Goal: Task Accomplishment & Management: Use online tool/utility

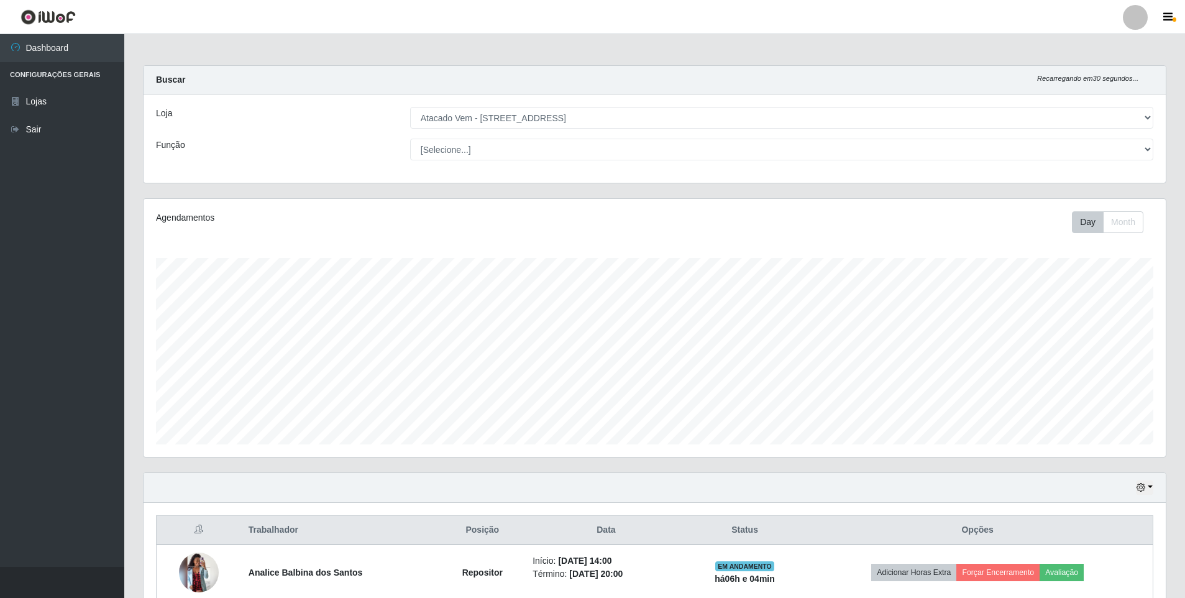
select select "461"
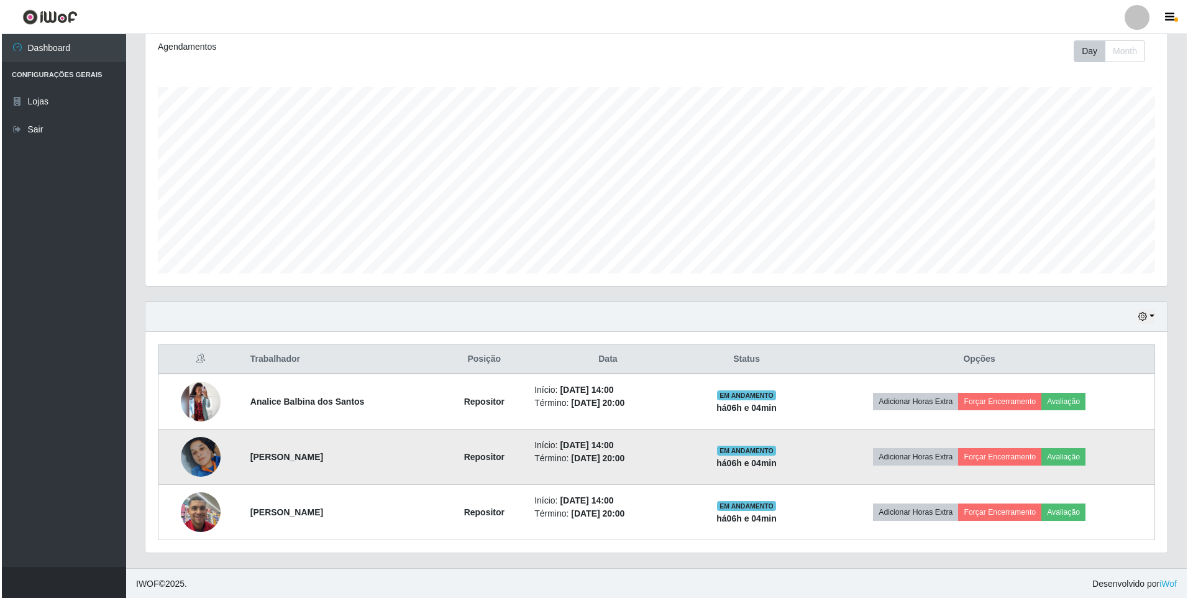
scroll to position [172, 0]
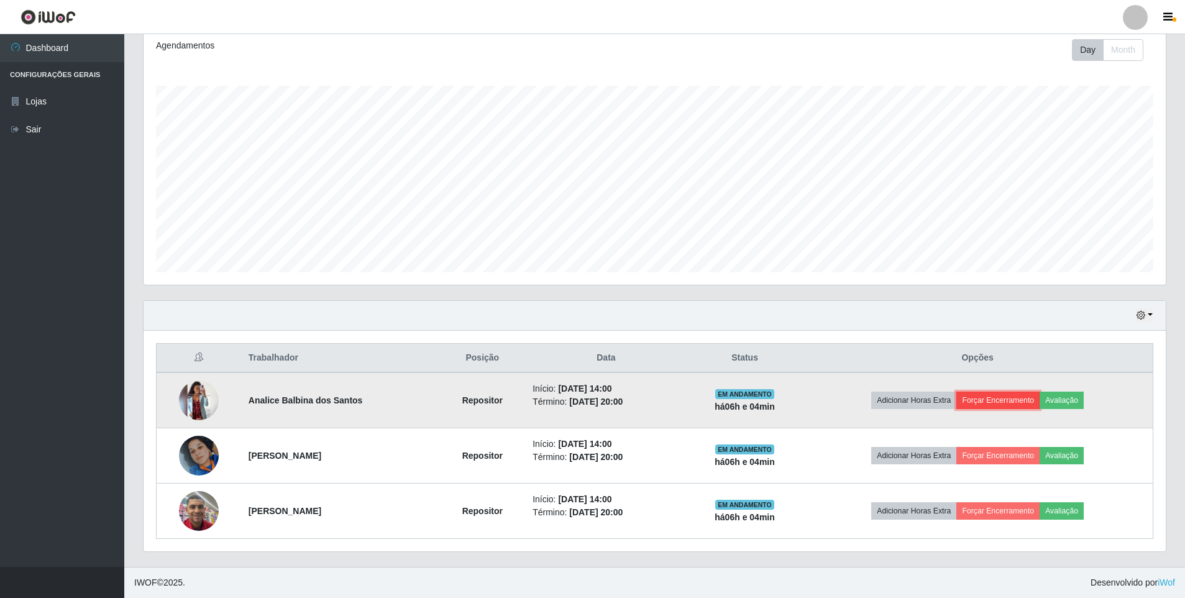
click at [1019, 402] on button "Forçar Encerramento" at bounding box center [997, 400] width 83 height 17
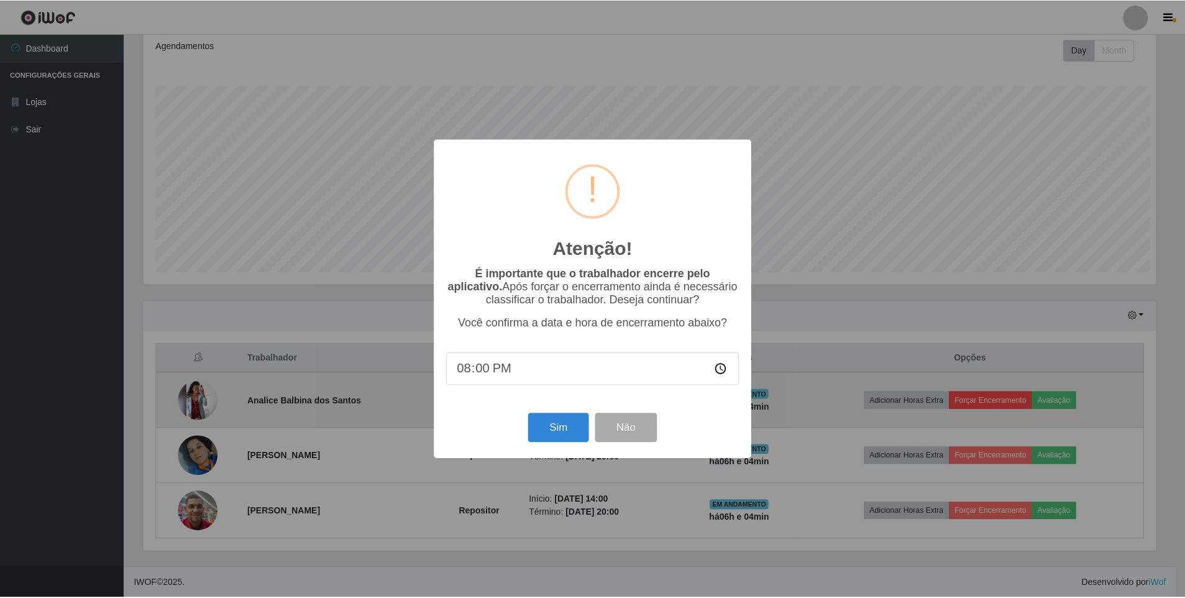
scroll to position [258, 1016]
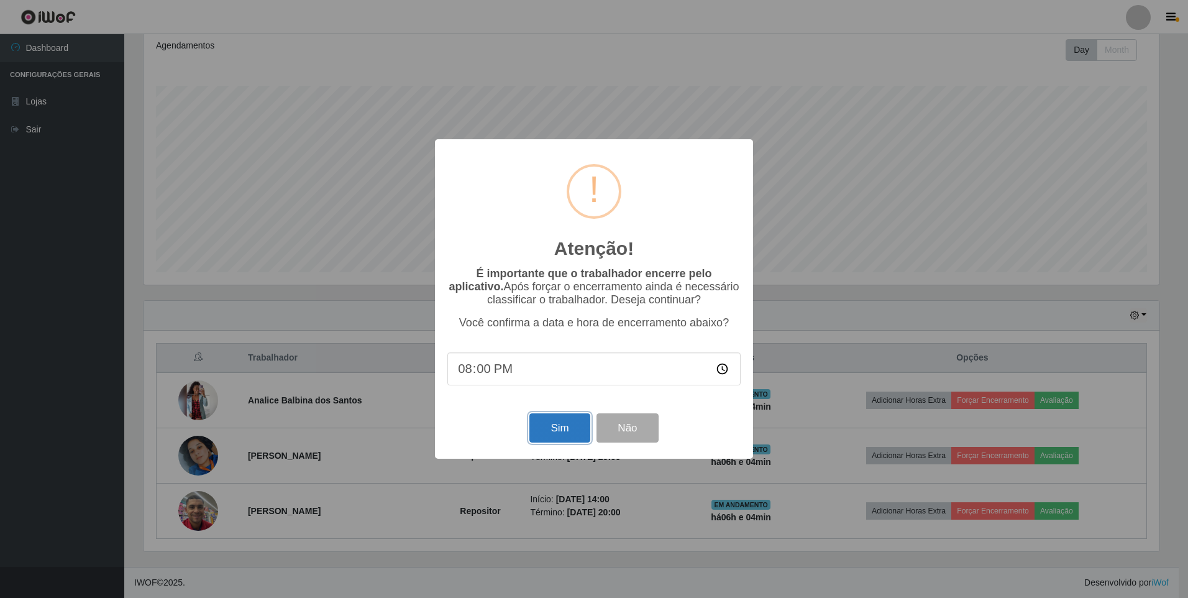
click at [539, 426] on button "Sim" at bounding box center [559, 427] width 60 height 29
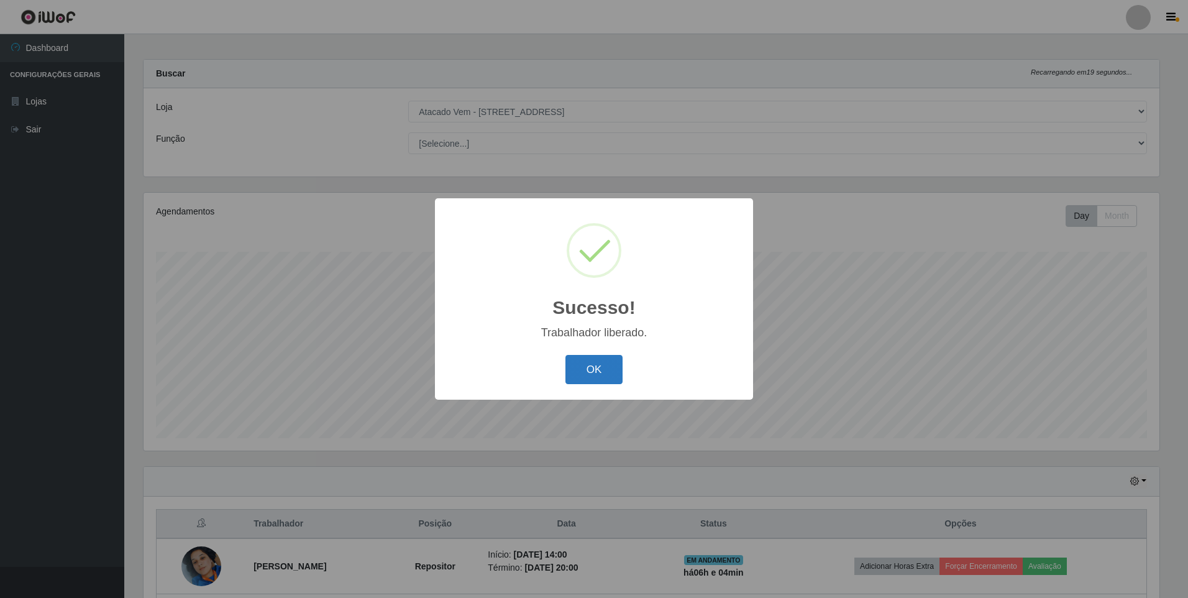
click at [609, 372] on button "OK" at bounding box center [595, 369] width 58 height 29
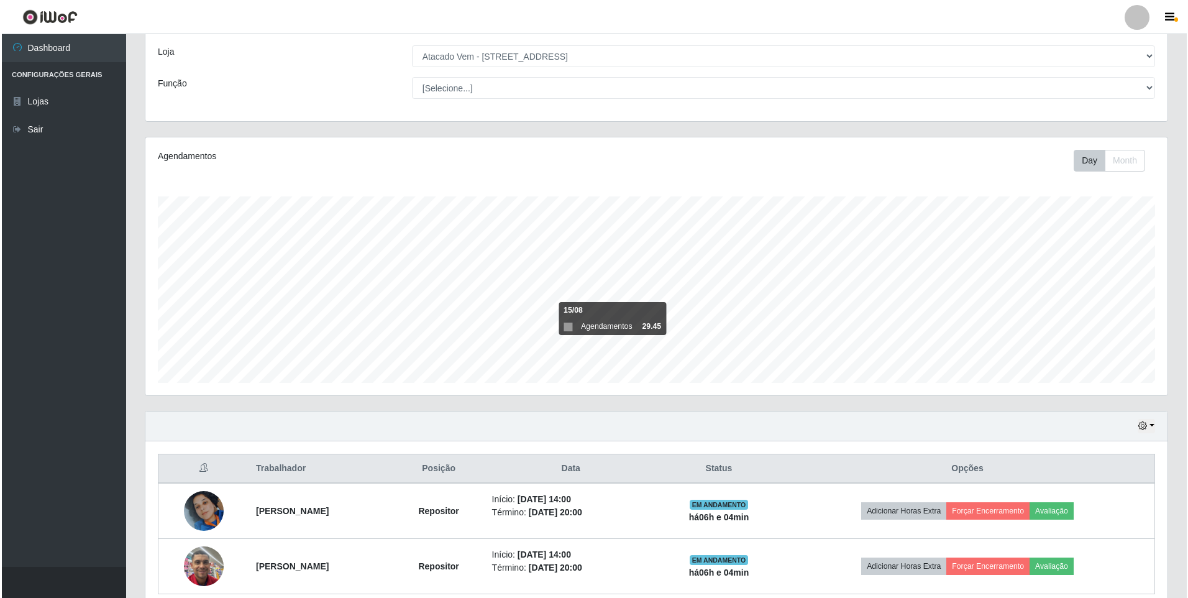
scroll to position [117, 0]
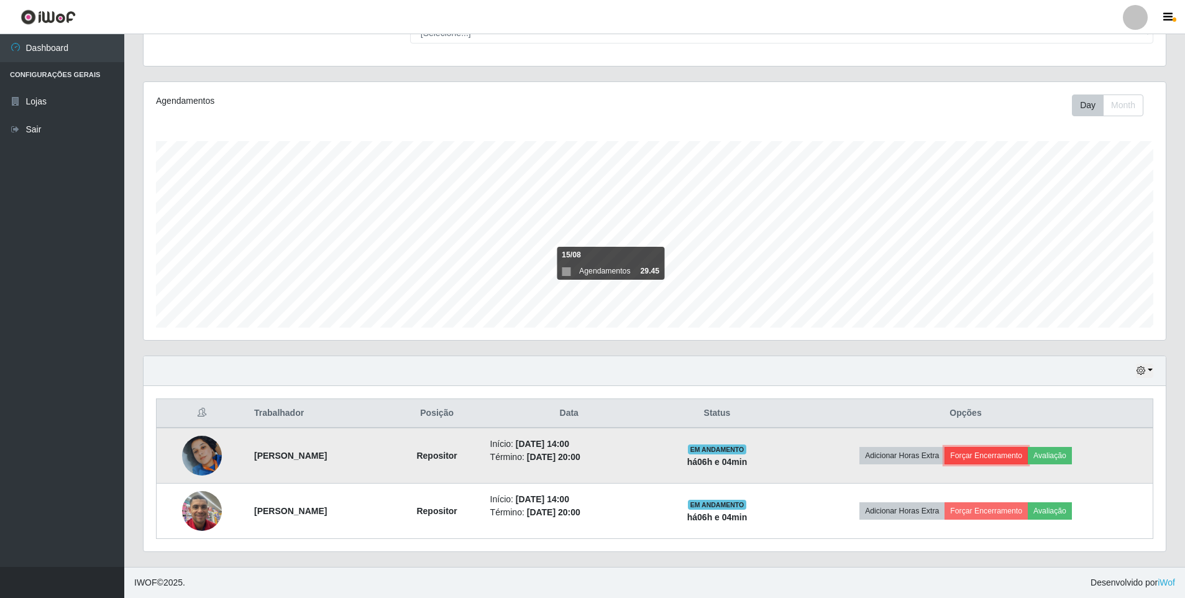
click at [1002, 450] on button "Forçar Encerramento" at bounding box center [986, 455] width 83 height 17
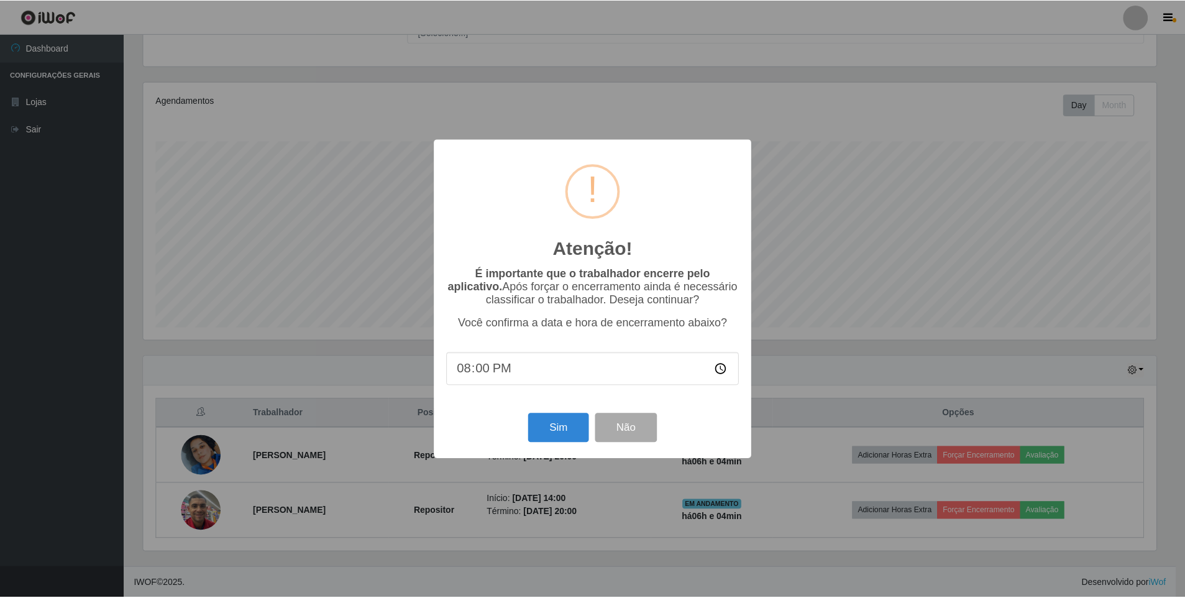
scroll to position [258, 1016]
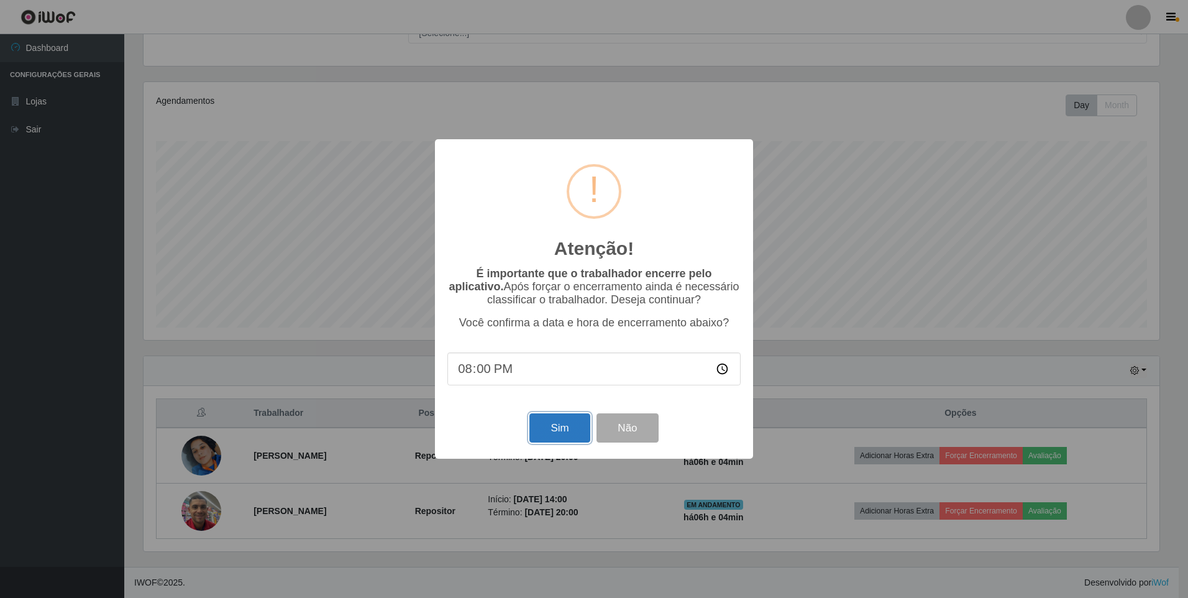
drag, startPoint x: 572, startPoint y: 429, endPoint x: 664, endPoint y: 447, distance: 93.8
click at [573, 429] on button "Sim" at bounding box center [559, 427] width 60 height 29
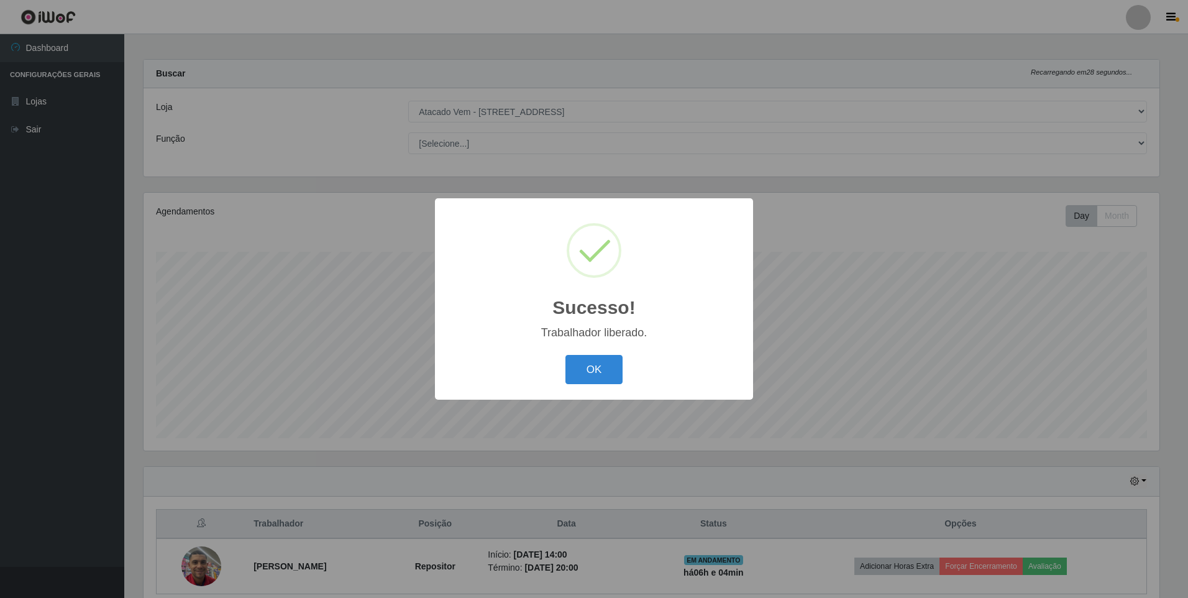
drag, startPoint x: 580, startPoint y: 365, endPoint x: 662, endPoint y: 381, distance: 83.6
click at [582, 365] on button "OK" at bounding box center [595, 369] width 58 height 29
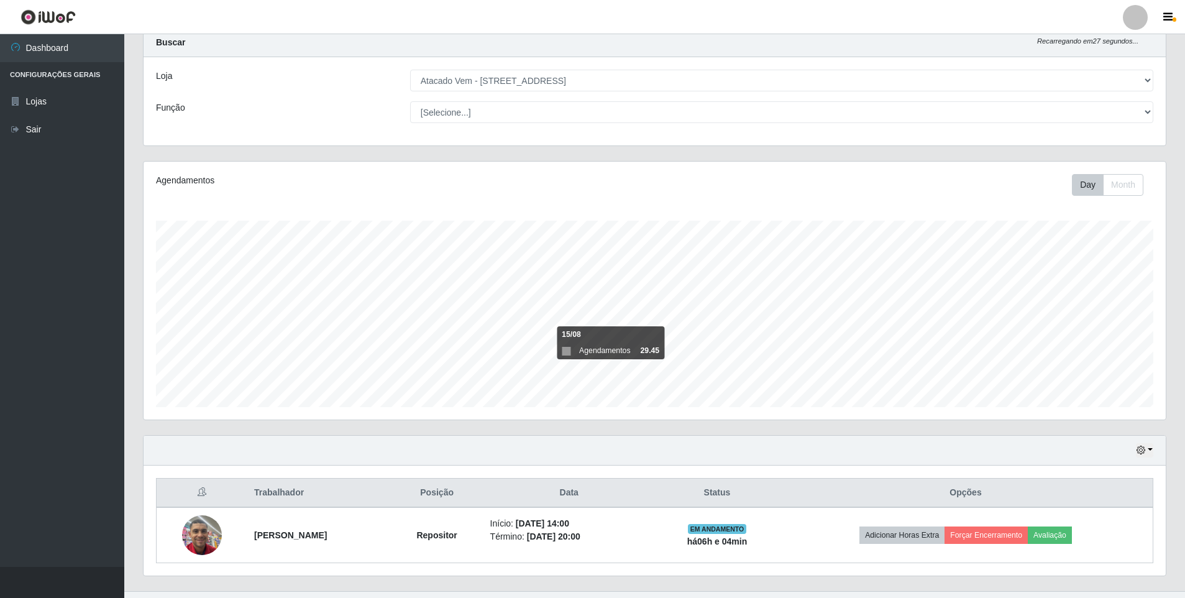
scroll to position [62, 0]
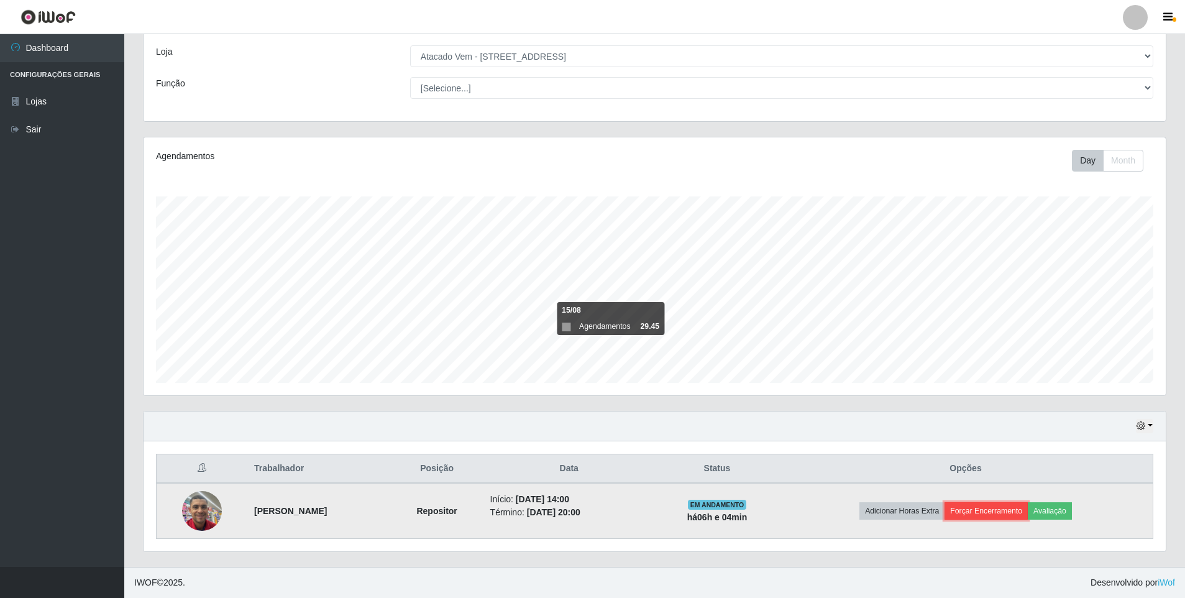
click at [983, 511] on button "Forçar Encerramento" at bounding box center [986, 510] width 83 height 17
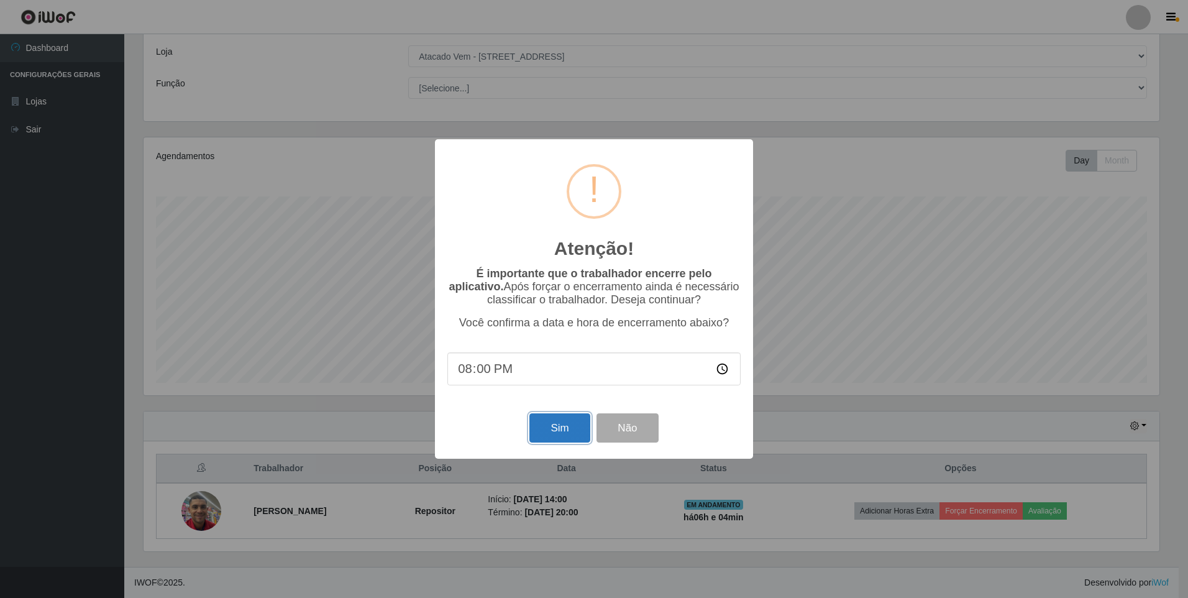
click at [565, 433] on button "Sim" at bounding box center [559, 427] width 60 height 29
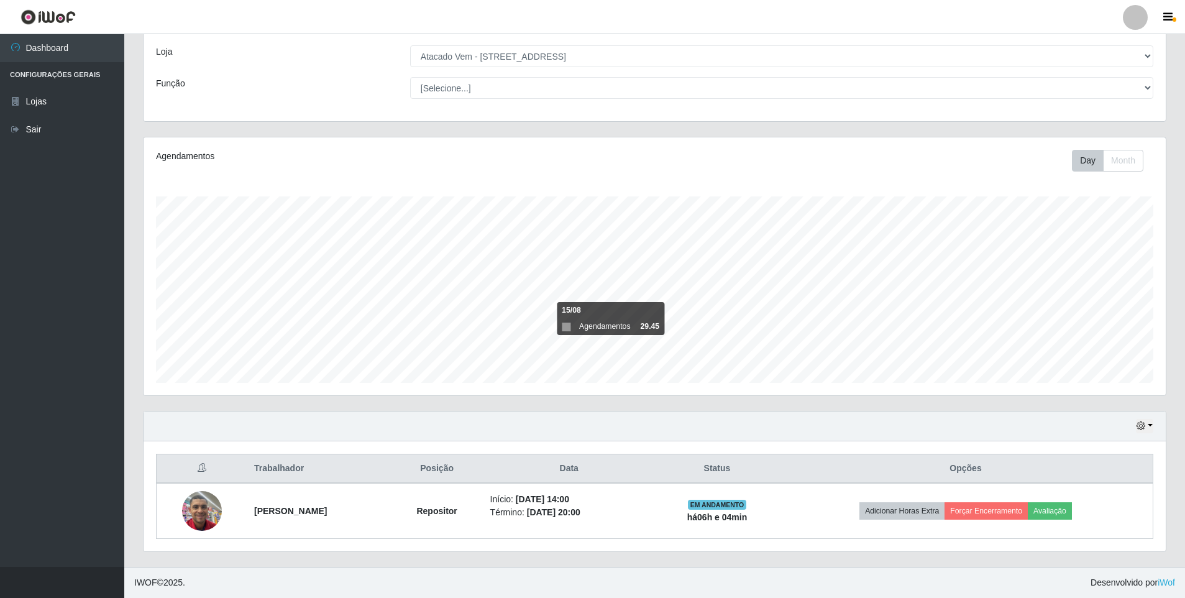
scroll to position [0, 0]
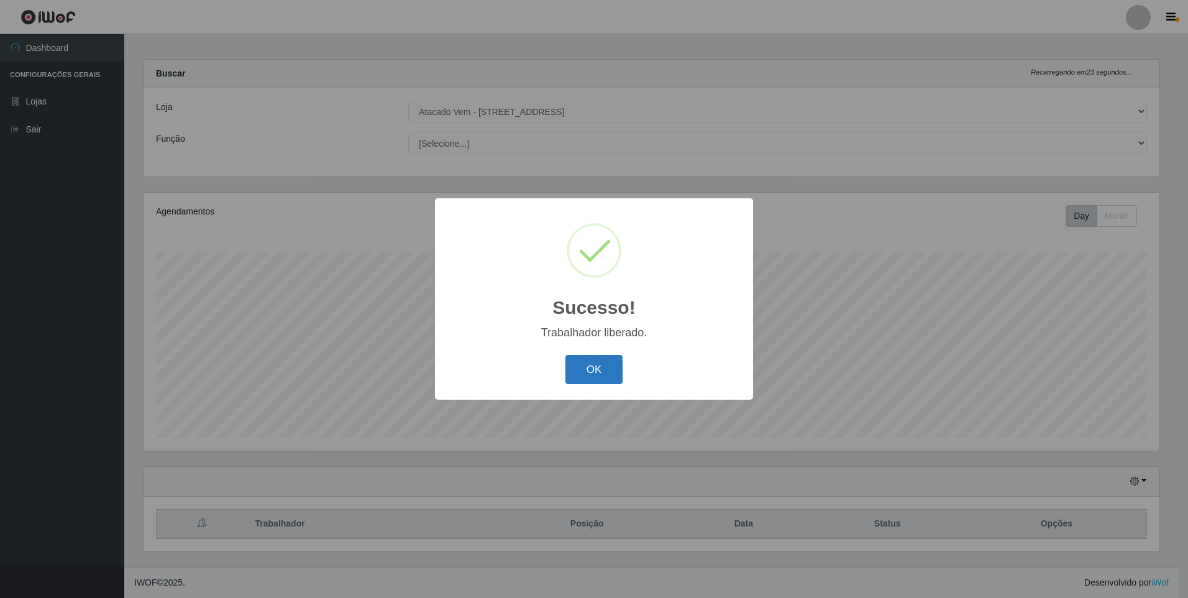
click at [597, 379] on button "OK" at bounding box center [595, 369] width 58 height 29
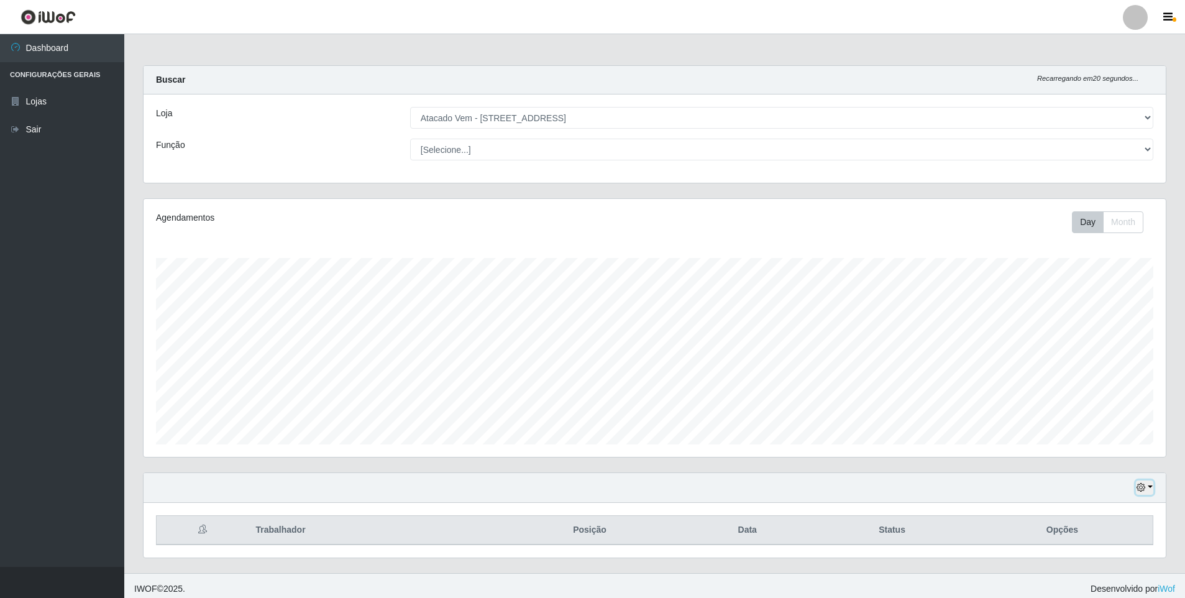
click at [1136, 492] on button "button" at bounding box center [1144, 487] width 17 height 14
click at [1093, 431] on button "1 Semana" at bounding box center [1104, 441] width 98 height 26
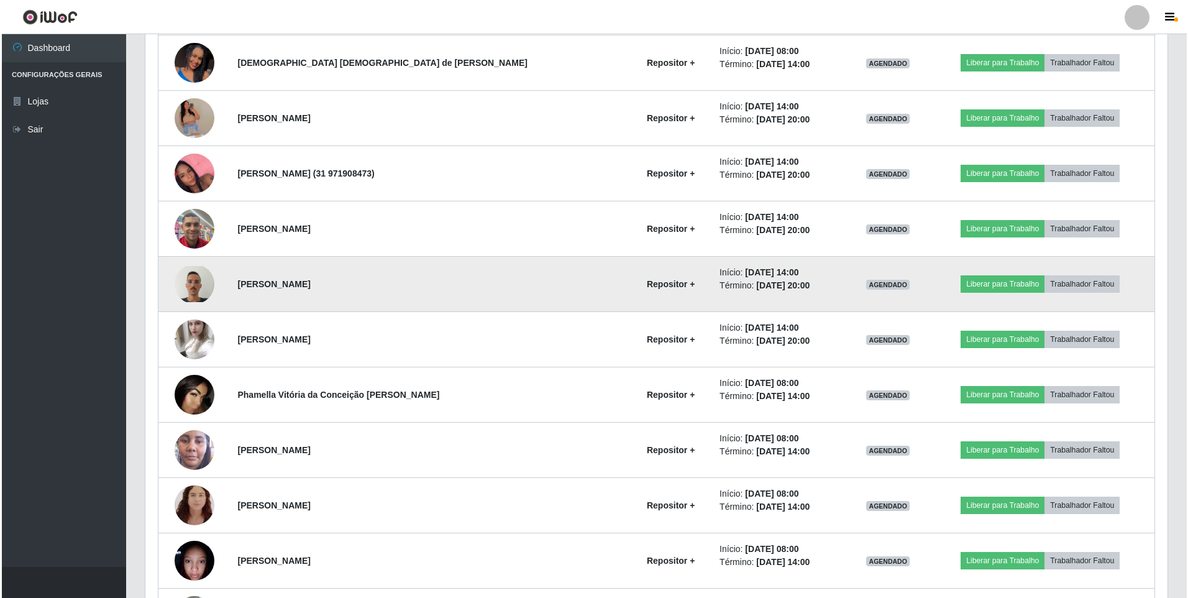
scroll to position [728, 0]
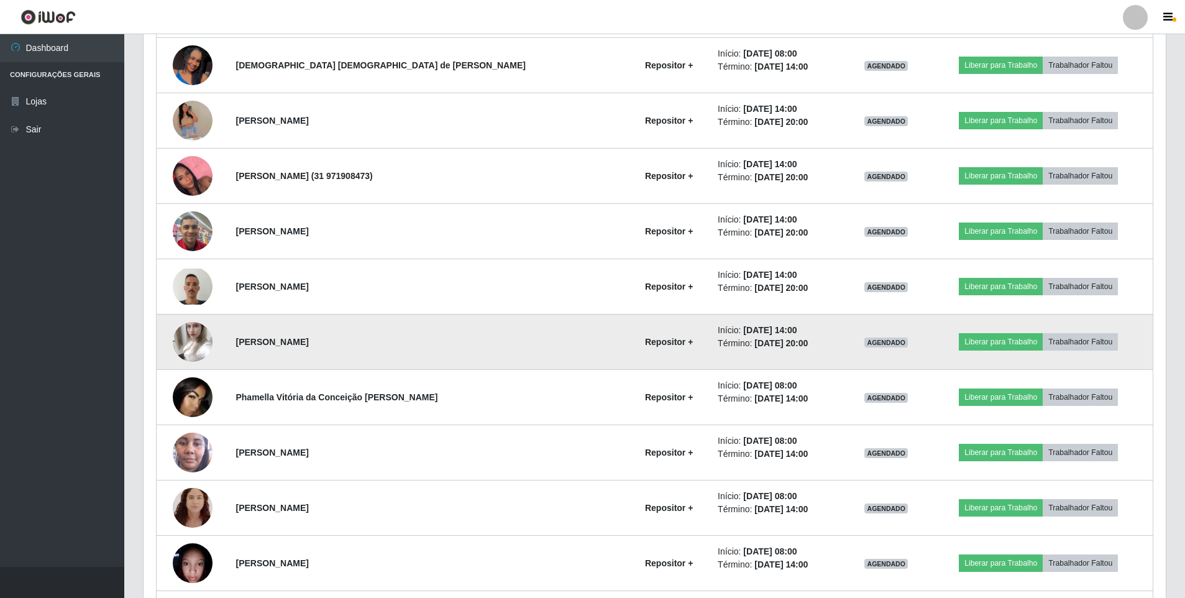
click at [191, 329] on img at bounding box center [193, 341] width 40 height 53
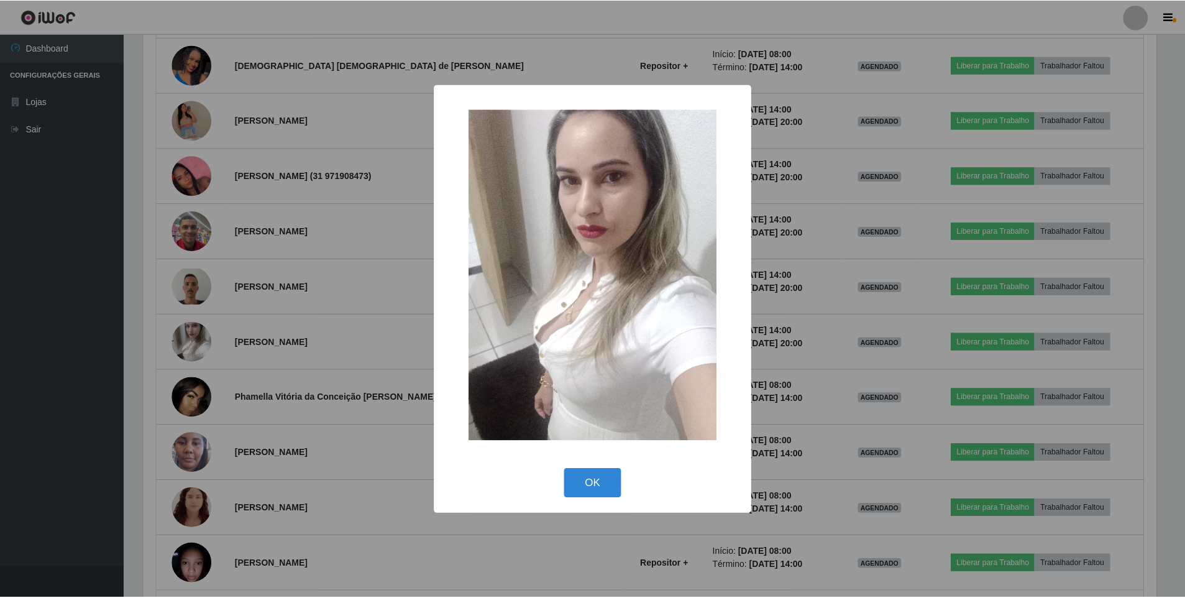
scroll to position [258, 1016]
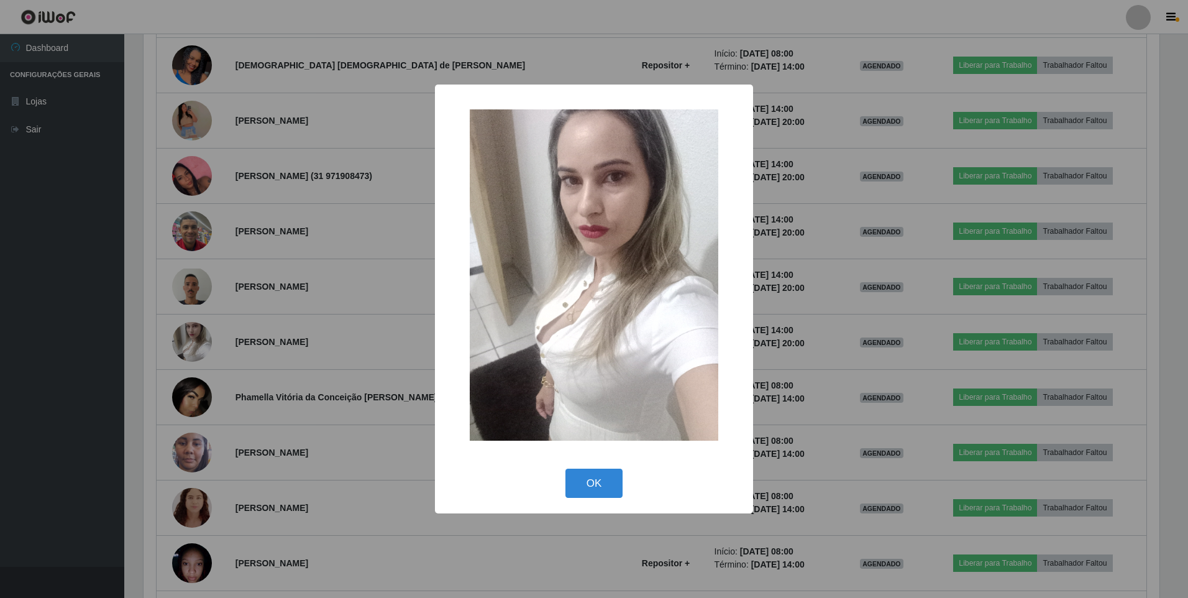
click at [272, 275] on div "× OK Cancel" at bounding box center [594, 299] width 1188 height 598
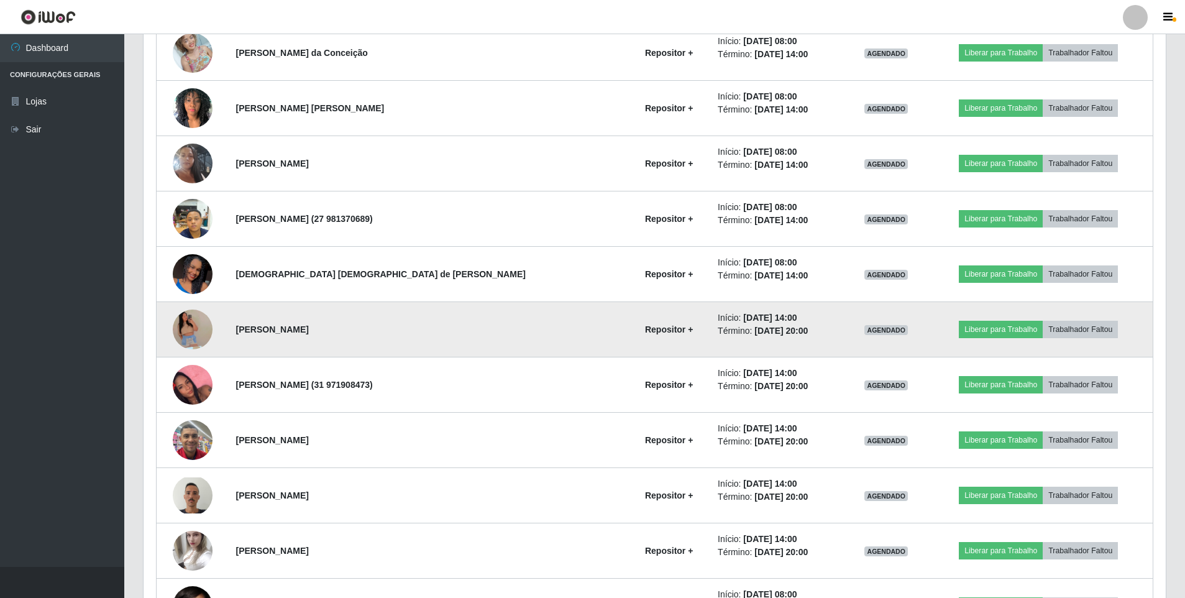
scroll to position [542, 0]
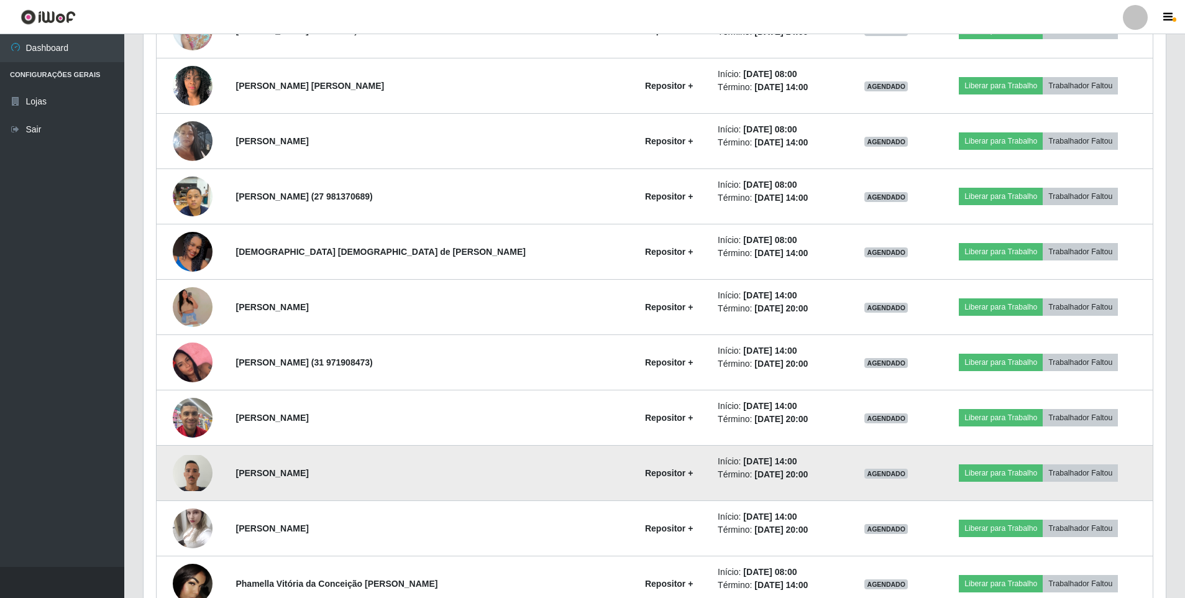
click at [211, 469] on img at bounding box center [193, 473] width 40 height 36
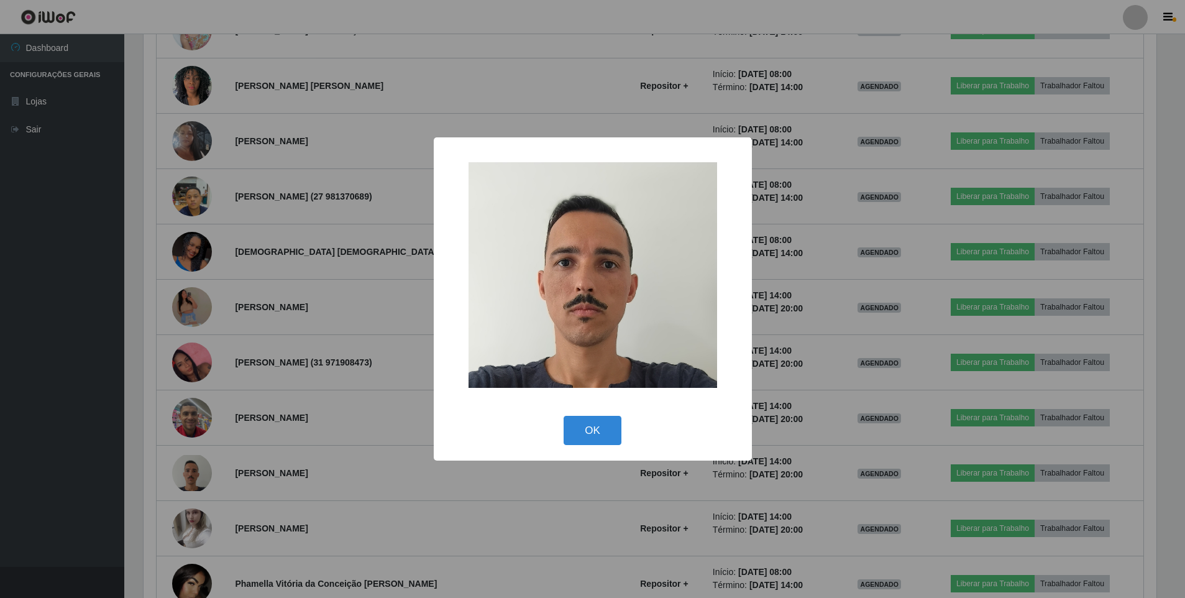
scroll to position [258, 1016]
click at [295, 422] on div "× OK Cancel" at bounding box center [594, 299] width 1188 height 598
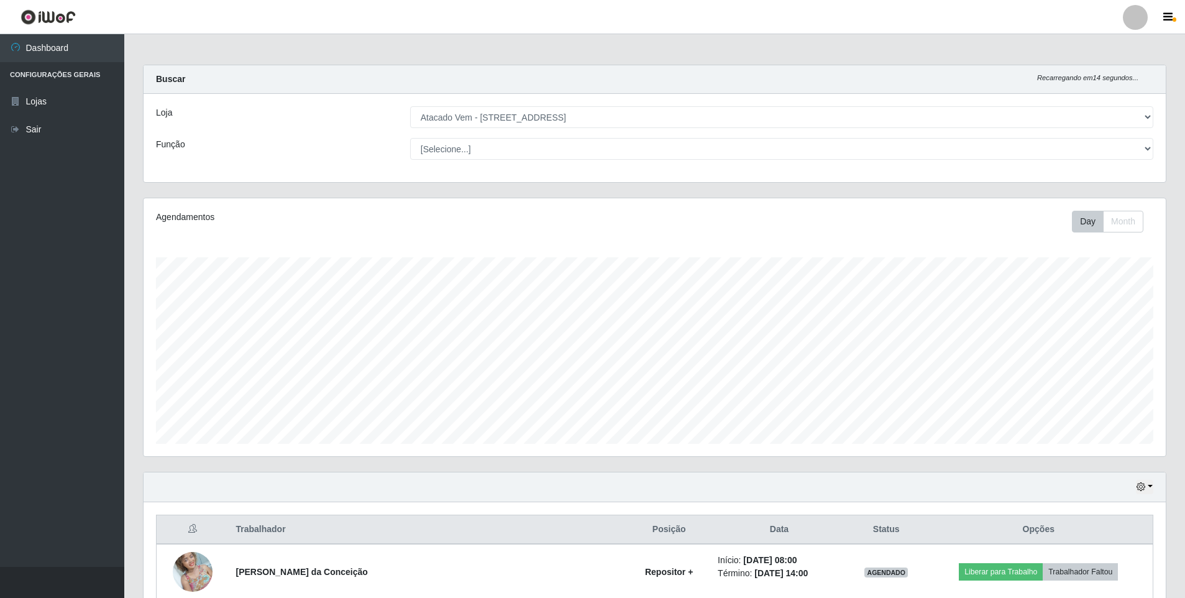
scroll to position [0, 0]
